Goal: Navigation & Orientation: Find specific page/section

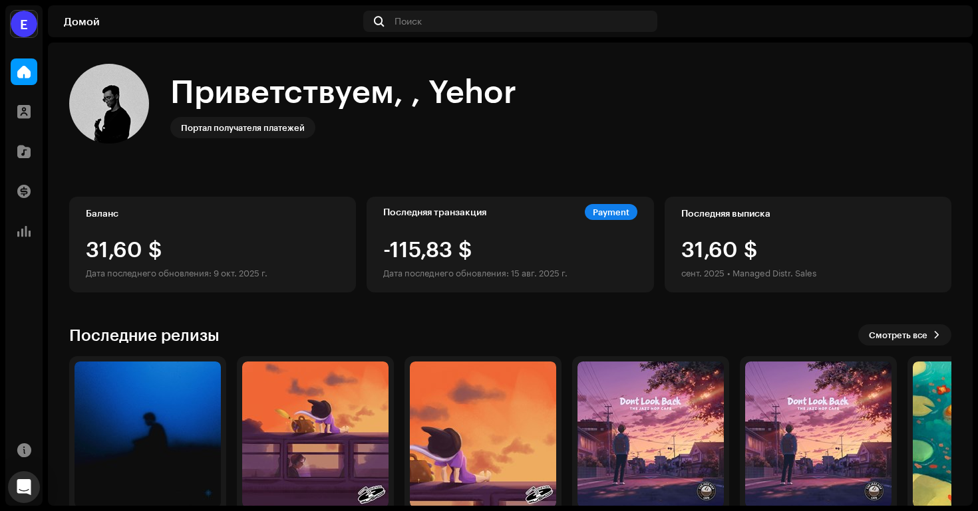
scroll to position [63, 0]
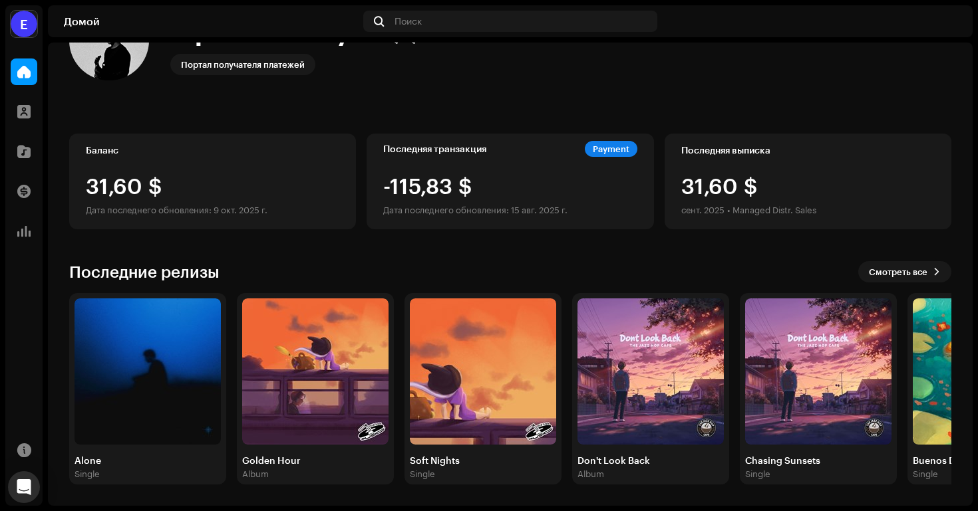
click at [198, 205] on div "Дата последнего обновления: 9 окт. 2025 г." at bounding box center [212, 210] width 253 height 16
click at [205, 207] on div "Дата последнего обновления: 9 окт. 2025 г." at bounding box center [212, 210] width 253 height 16
click at [132, 190] on div "31,60 $" at bounding box center [212, 186] width 253 height 21
click at [29, 199] on div at bounding box center [24, 191] width 27 height 27
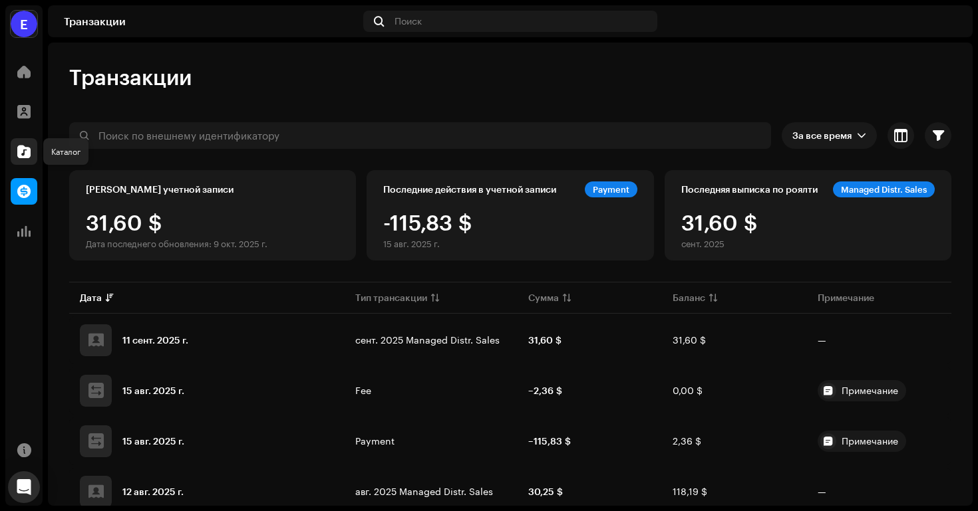
click at [29, 141] on div at bounding box center [24, 151] width 27 height 27
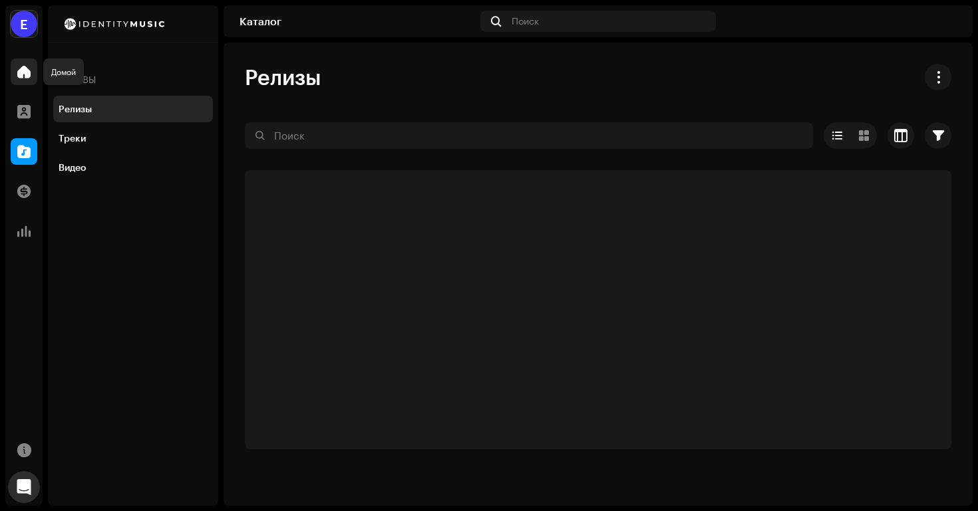
click at [29, 64] on div at bounding box center [24, 72] width 27 height 27
